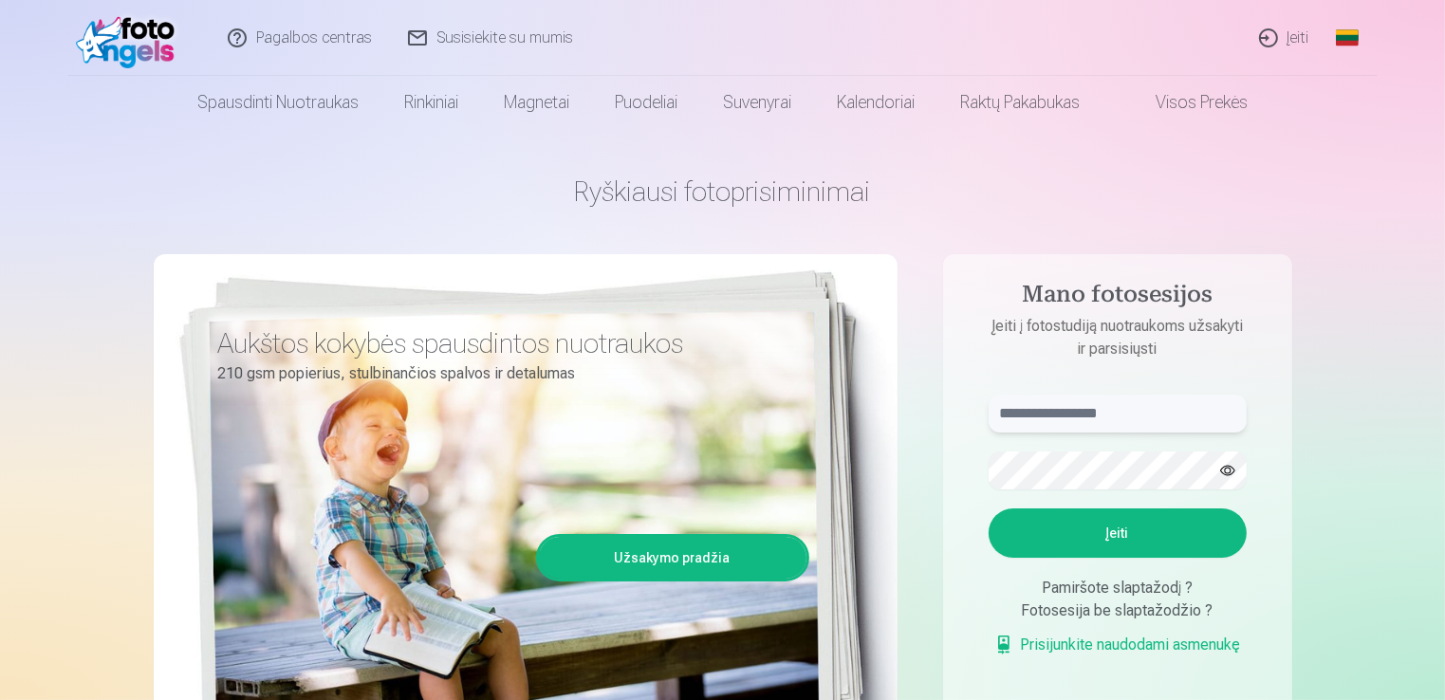
click at [1065, 416] on input "text" at bounding box center [1118, 414] width 258 height 38
type input "**********"
click at [1126, 538] on button "Įeiti" at bounding box center [1118, 533] width 258 height 49
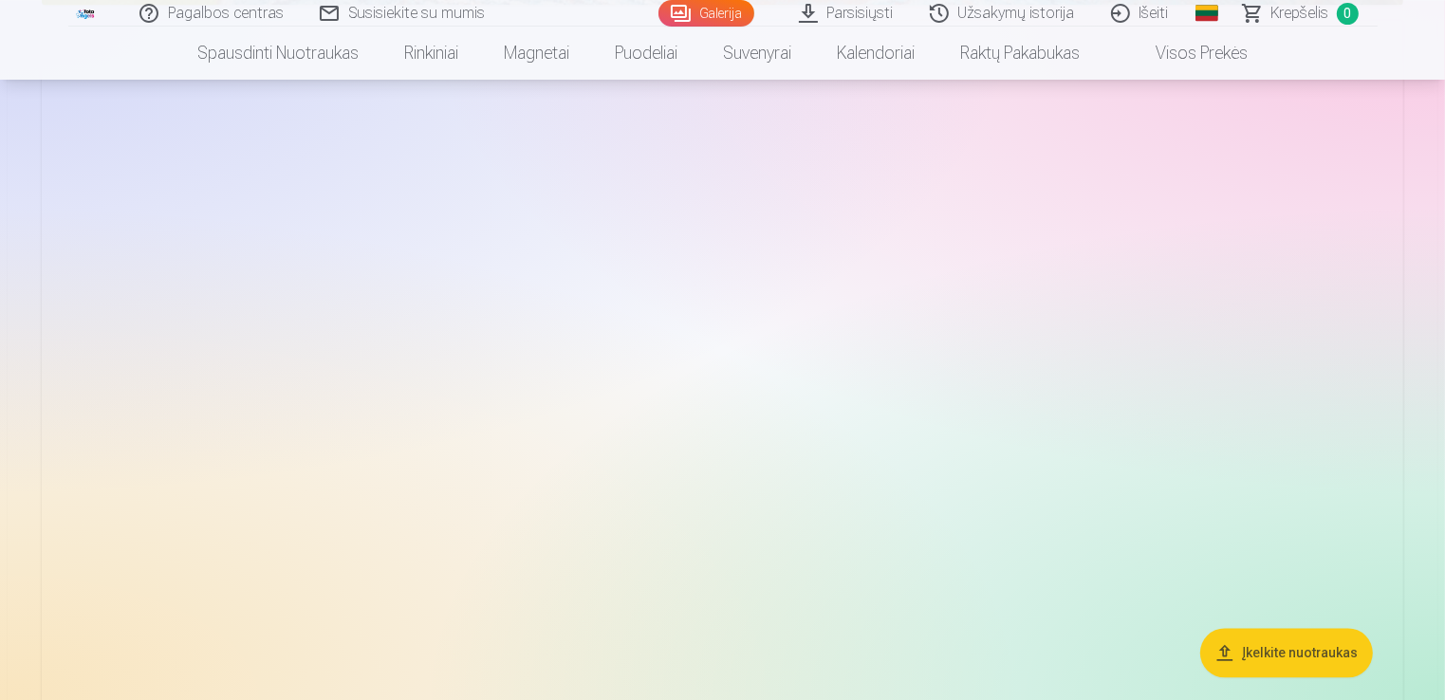
scroll to position [3871, 0]
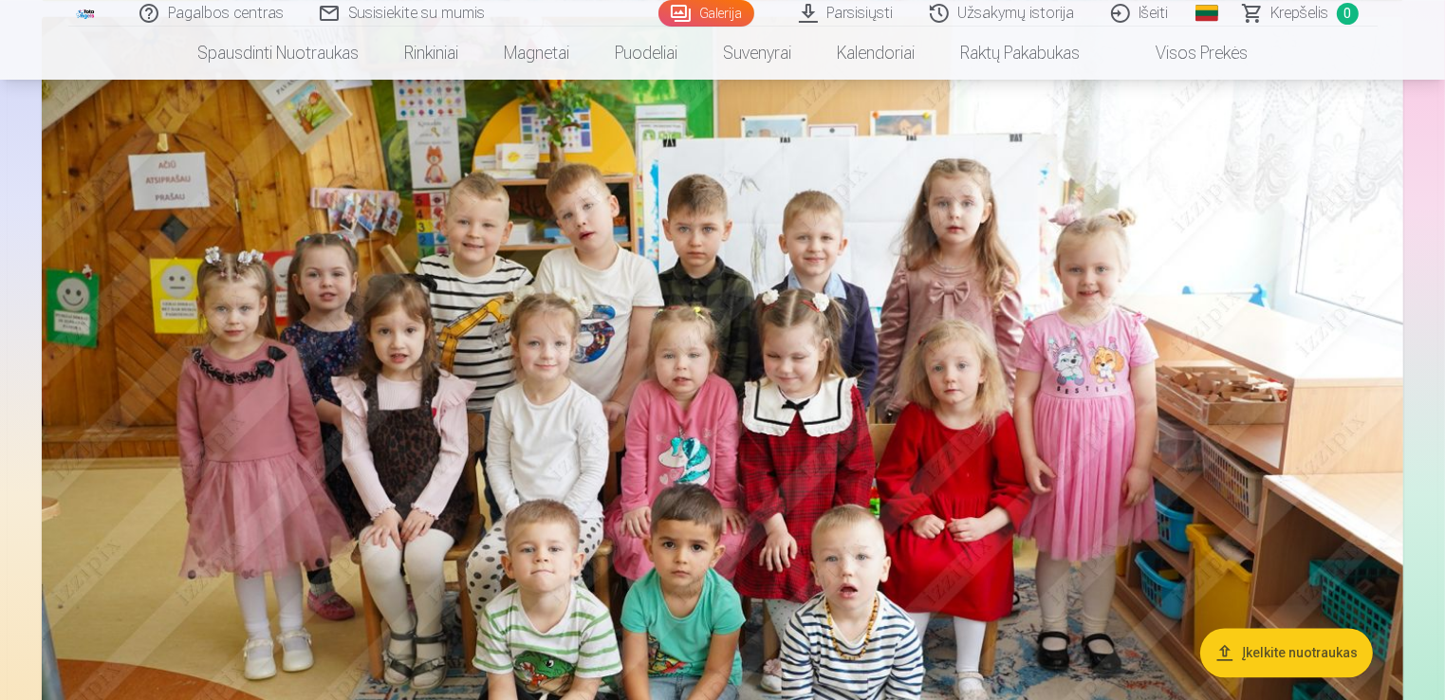
click at [484, 383] on img at bounding box center [723, 469] width 1362 height 907
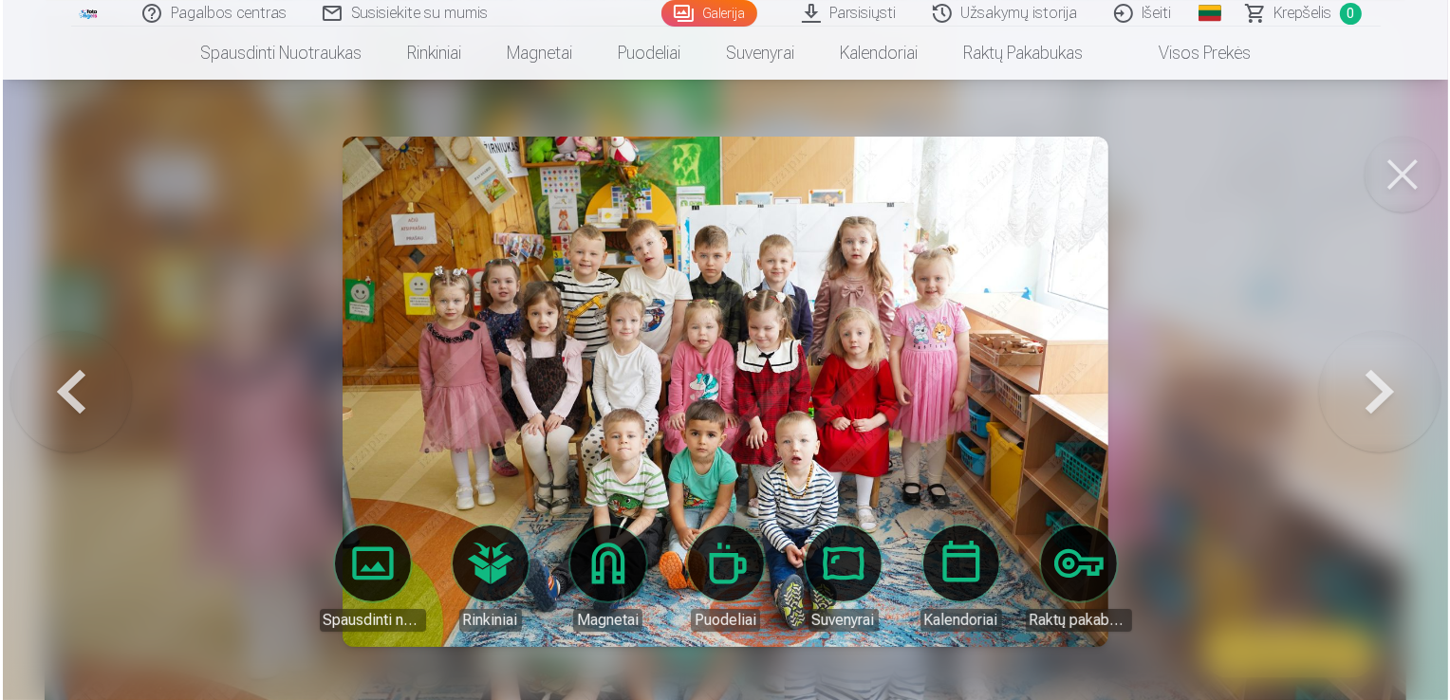
scroll to position [3880, 0]
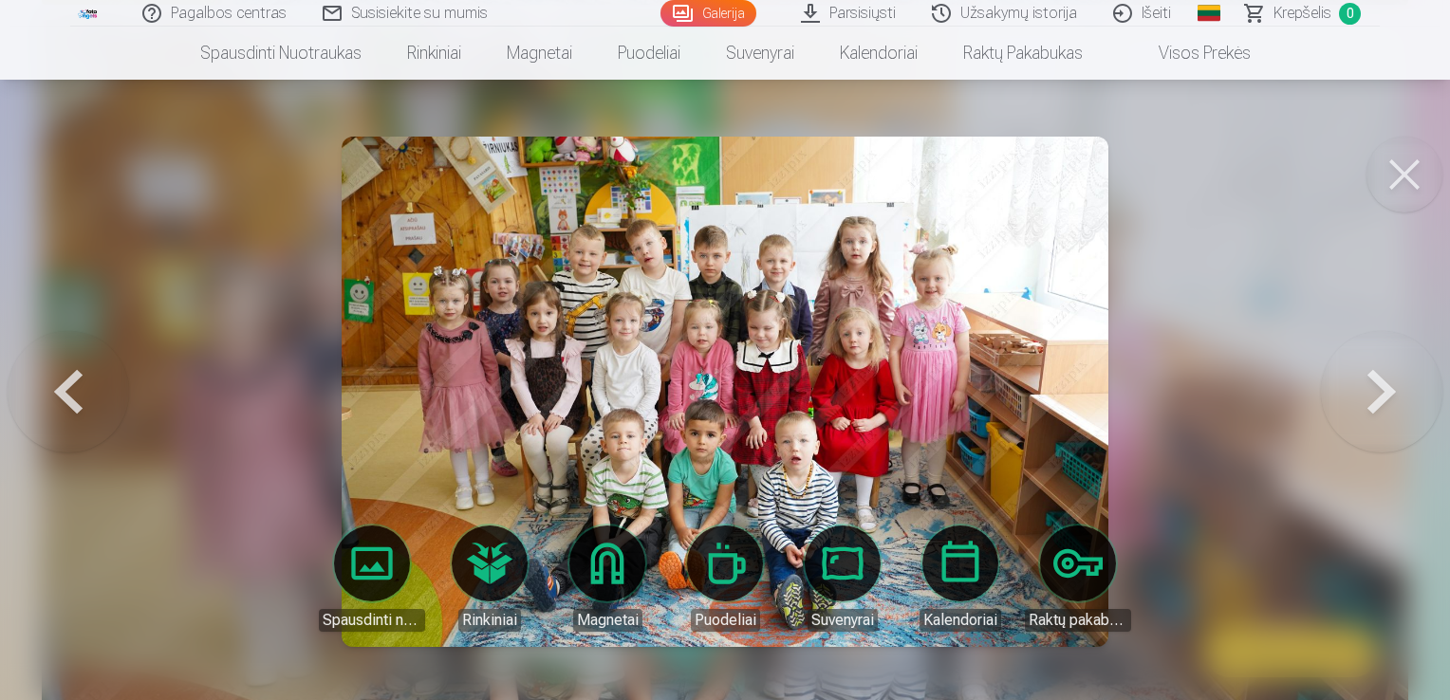
click at [1382, 176] on button at bounding box center [1404, 175] width 76 height 76
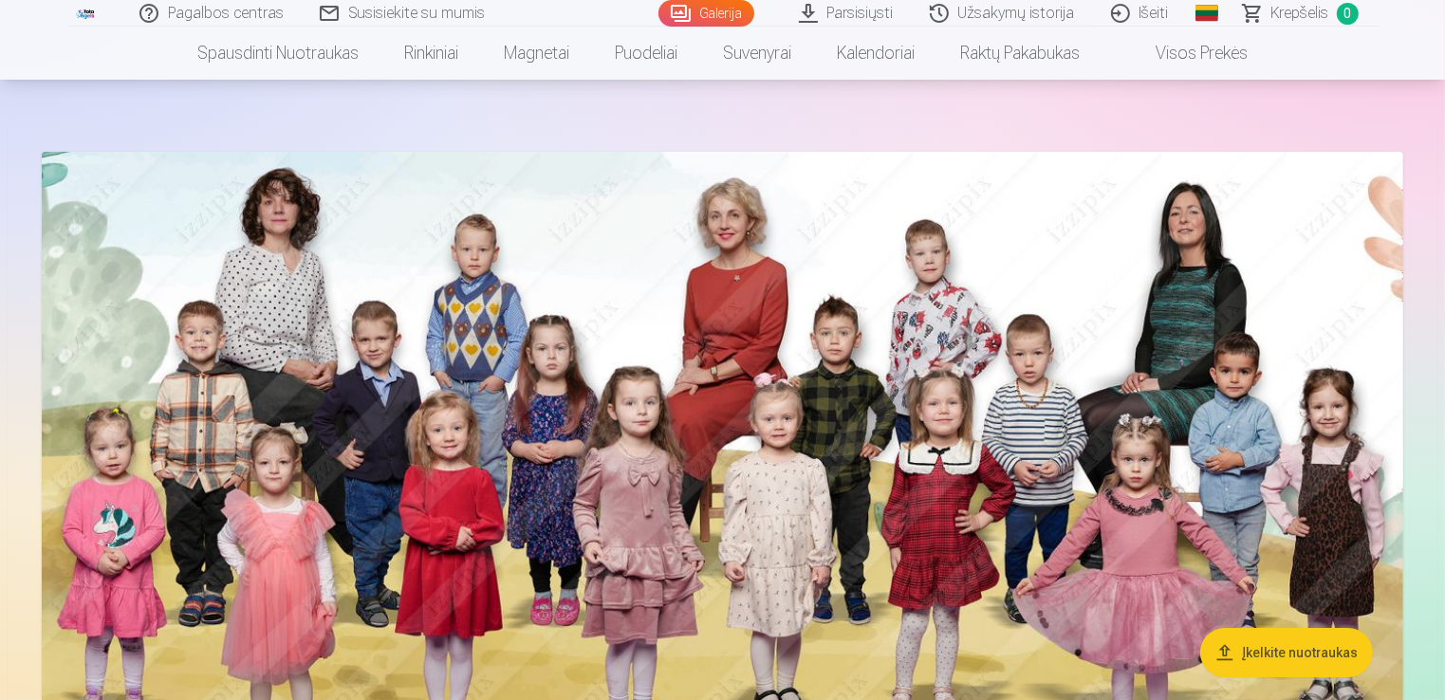
scroll to position [0, 0]
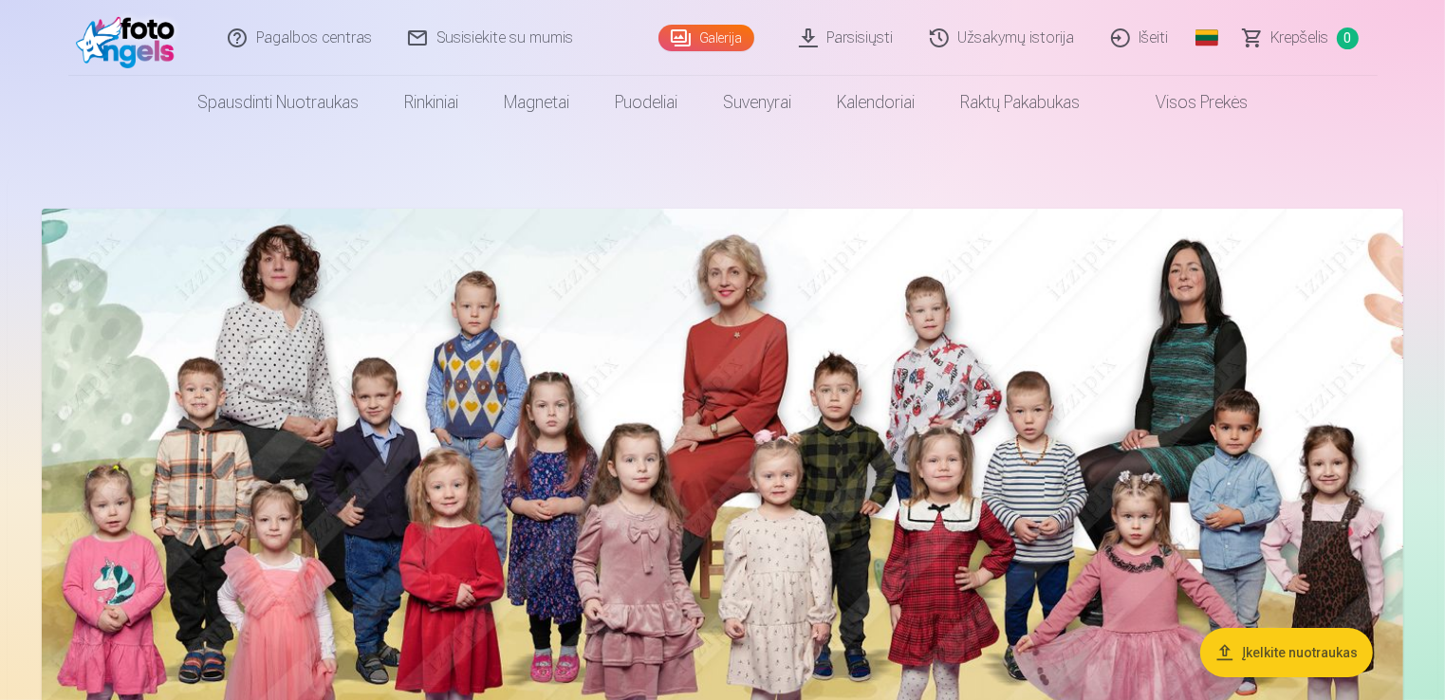
click at [134, 27] on img at bounding box center [130, 38] width 109 height 61
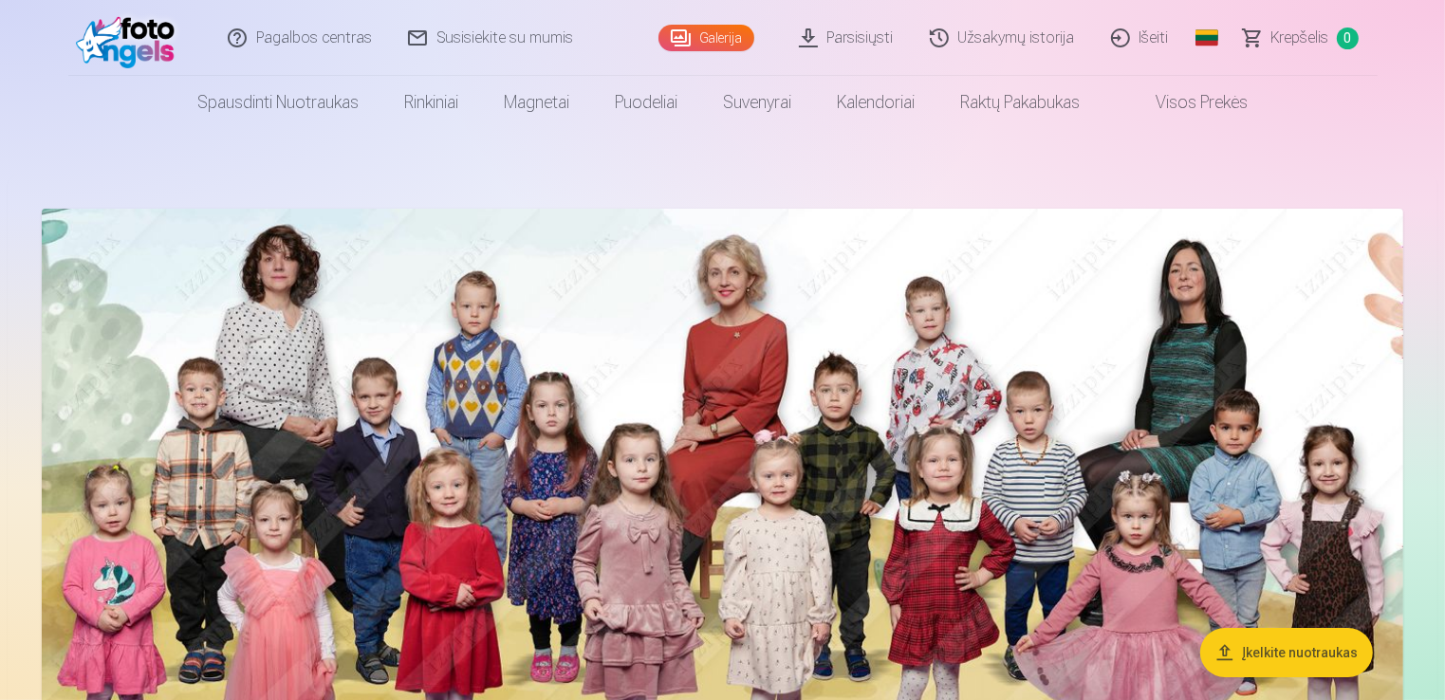
click at [134, 27] on img at bounding box center [130, 38] width 109 height 61
click at [1123, 32] on link "Išeiti" at bounding box center [1141, 38] width 94 height 76
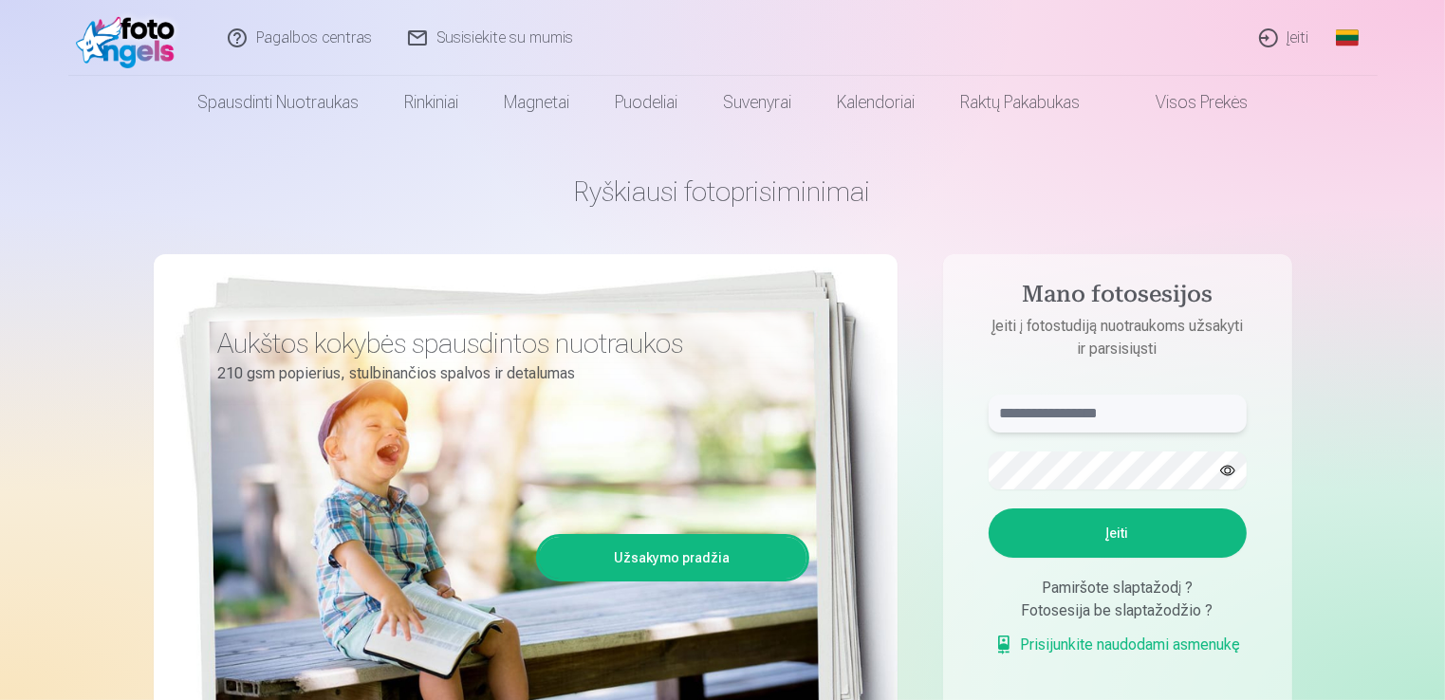
click at [1053, 422] on input "text" at bounding box center [1118, 414] width 258 height 38
type input "**********"
click at [1093, 539] on button "Įeiti" at bounding box center [1118, 533] width 258 height 49
click at [1226, 467] on button "button" at bounding box center [1228, 471] width 36 height 36
click at [1051, 531] on button "Įeiti" at bounding box center [1118, 533] width 258 height 49
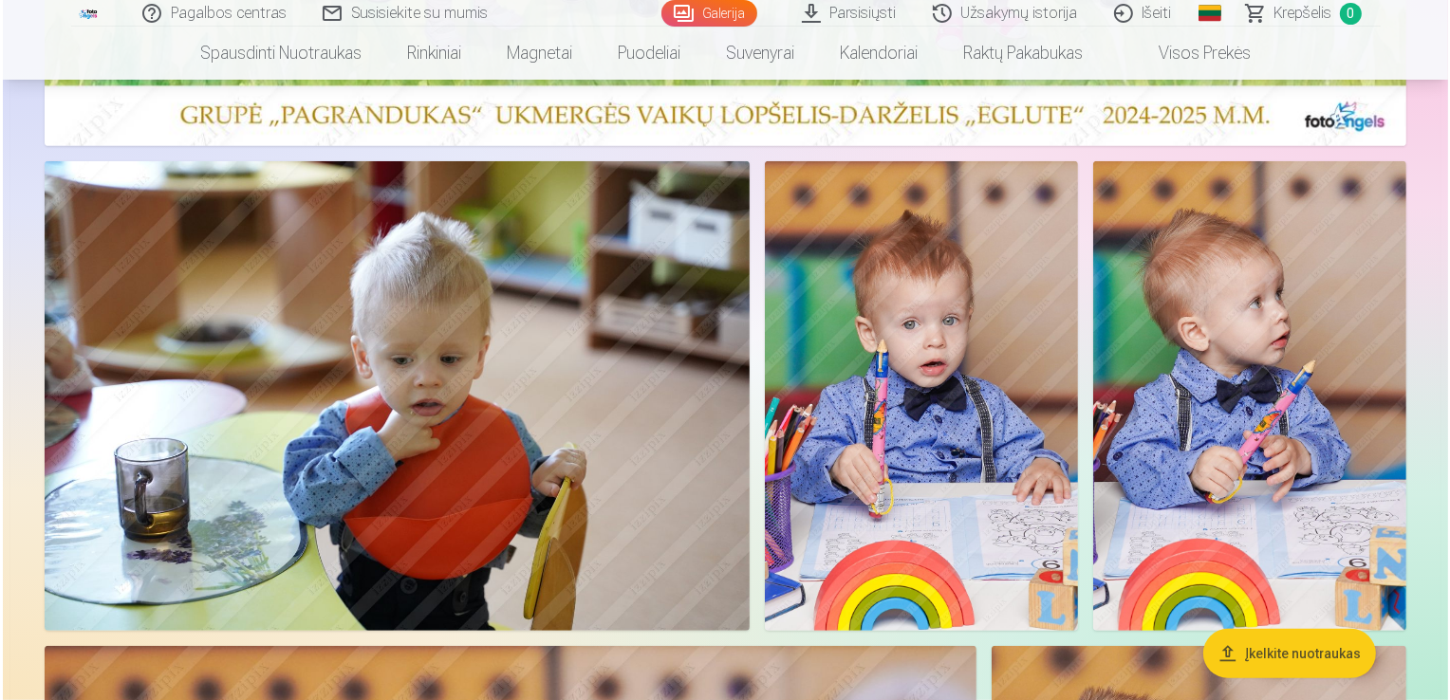
scroll to position [797, 0]
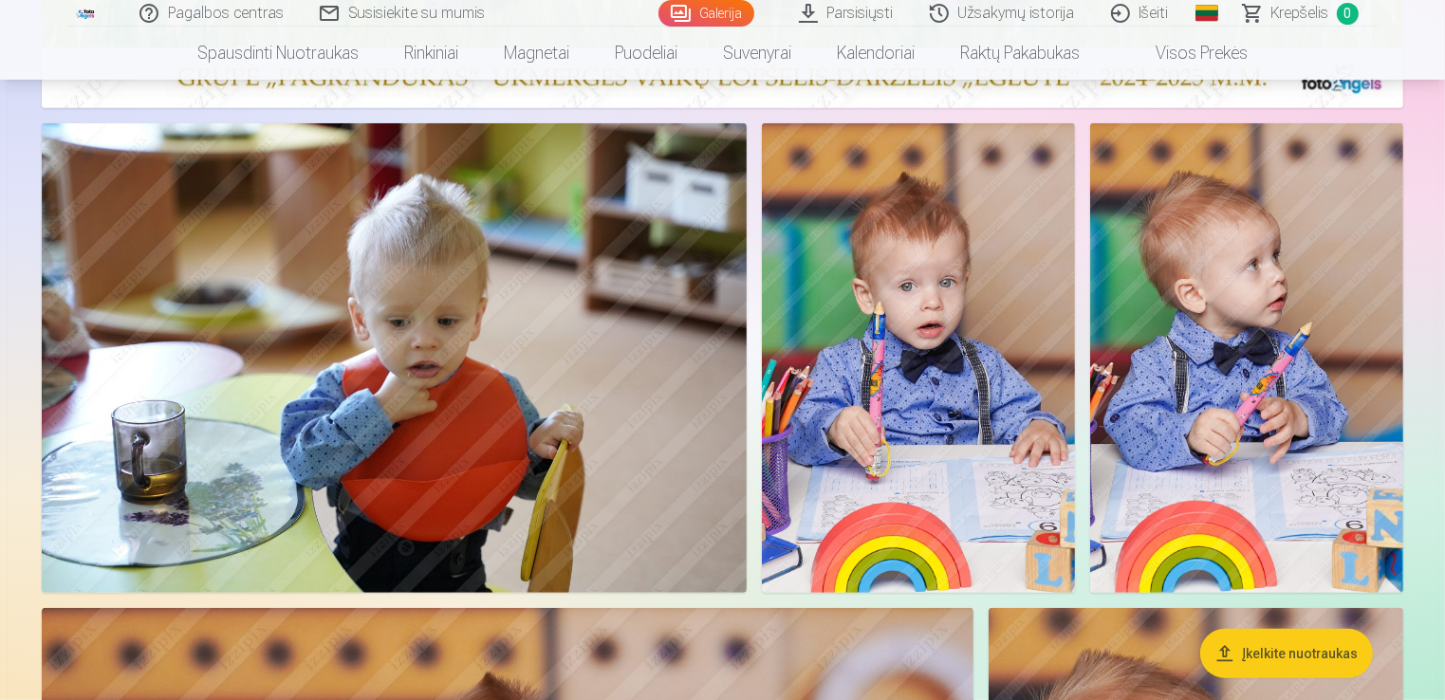
click at [646, 457] on img at bounding box center [394, 358] width 705 height 470
